Goal: Transaction & Acquisition: Obtain resource

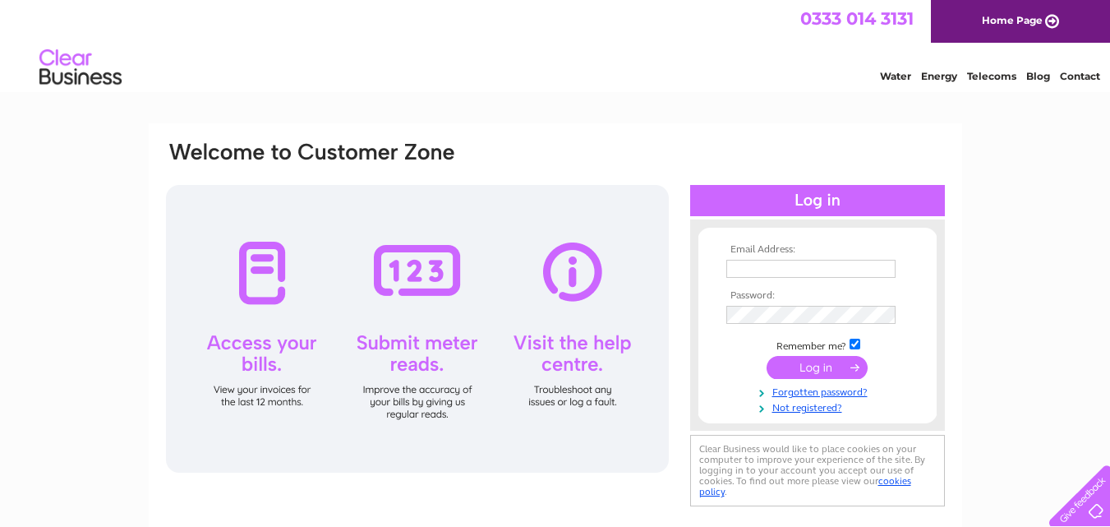
type input "[EMAIL_ADDRESS][DOMAIN_NAME]"
click at [830, 371] on input "submit" at bounding box center [817, 367] width 101 height 23
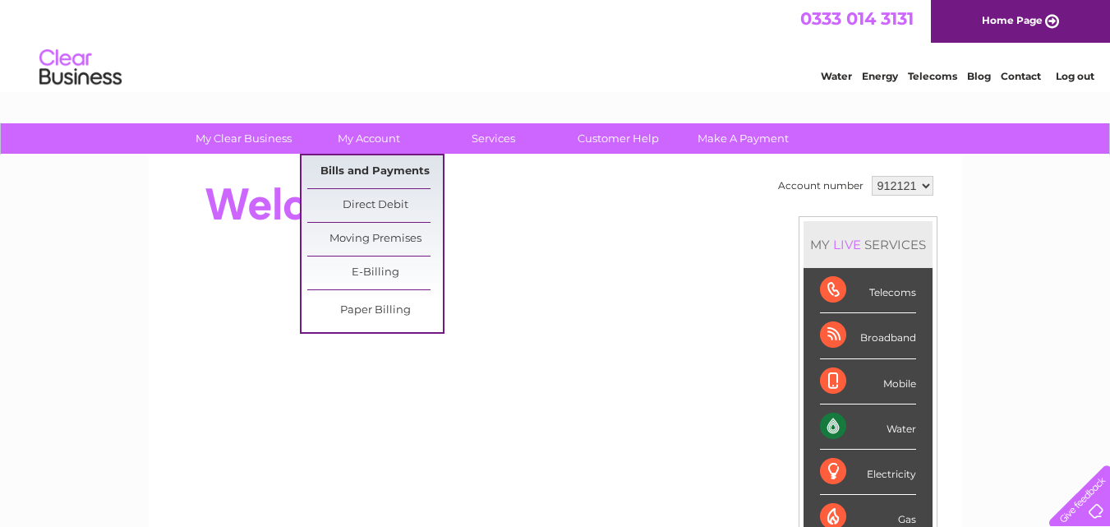
click at [375, 164] on link "Bills and Payments" at bounding box center [375, 171] width 136 height 33
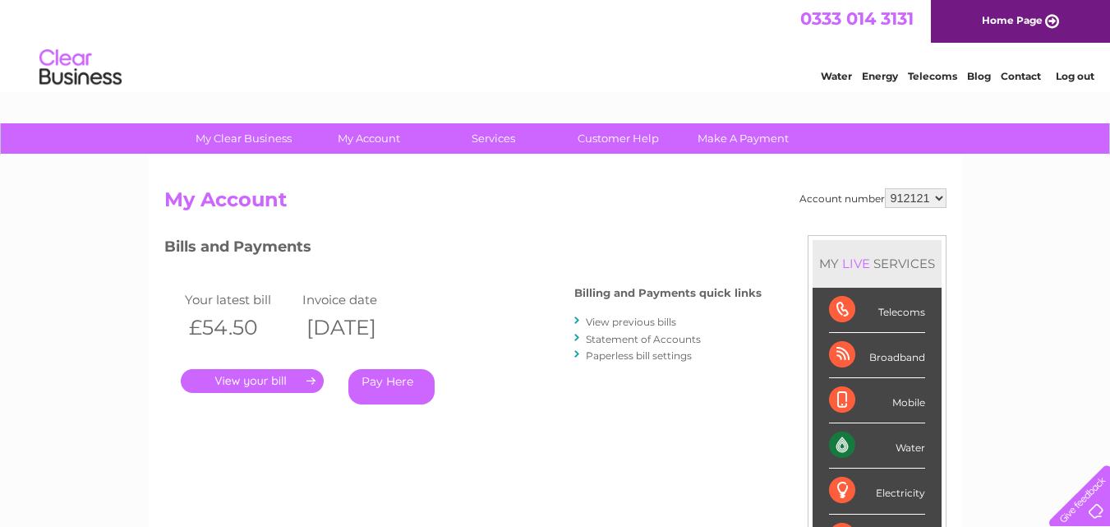
click at [939, 196] on select "912121 925208 989347" at bounding box center [916, 198] width 62 height 20
click at [265, 384] on link "." at bounding box center [252, 381] width 143 height 24
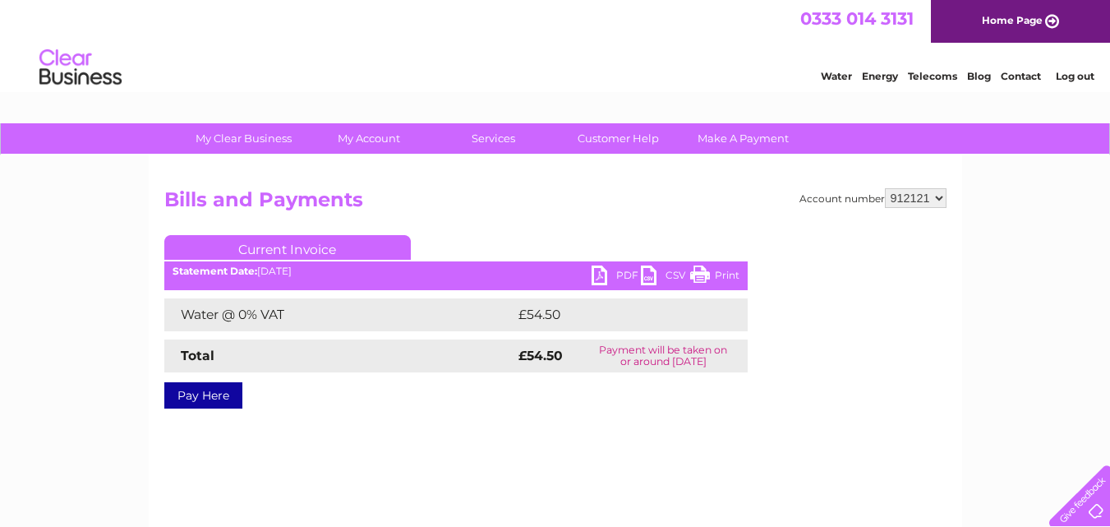
click at [623, 274] on link "PDF" at bounding box center [616, 277] width 49 height 24
click at [941, 197] on select "912121 925208 989347" at bounding box center [916, 198] width 62 height 20
select select "925208"
click at [885, 188] on select "912121 925208 989347" at bounding box center [916, 198] width 62 height 20
click at [600, 274] on link "PDF" at bounding box center [616, 277] width 49 height 24
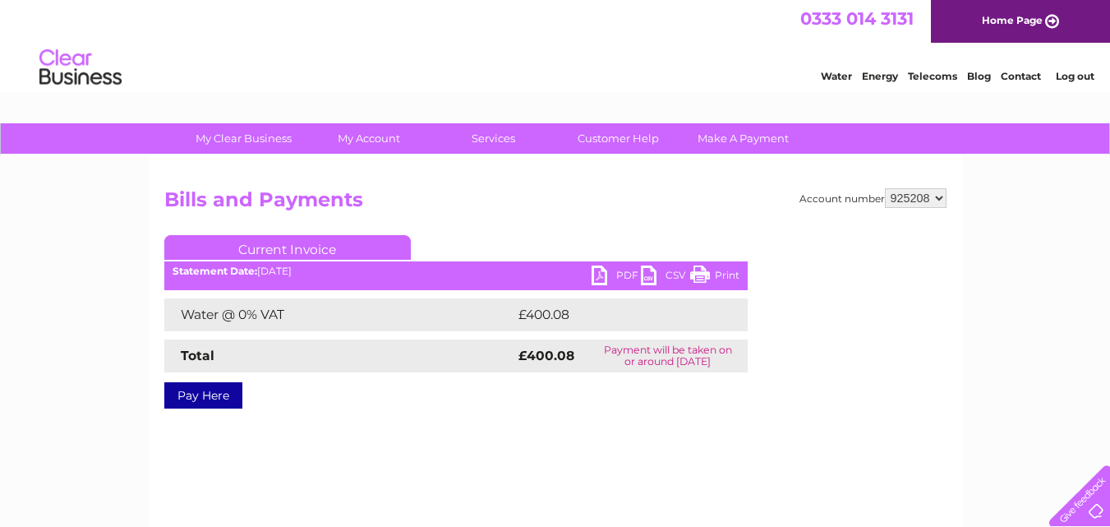
click at [946, 199] on select "912121 925208 989347" at bounding box center [916, 198] width 62 height 20
select select "989347"
click at [885, 188] on select "912121 925208 989347" at bounding box center [916, 198] width 62 height 20
click at [612, 266] on link "PDF" at bounding box center [616, 277] width 49 height 24
